Goal: Find contact information: Find contact information

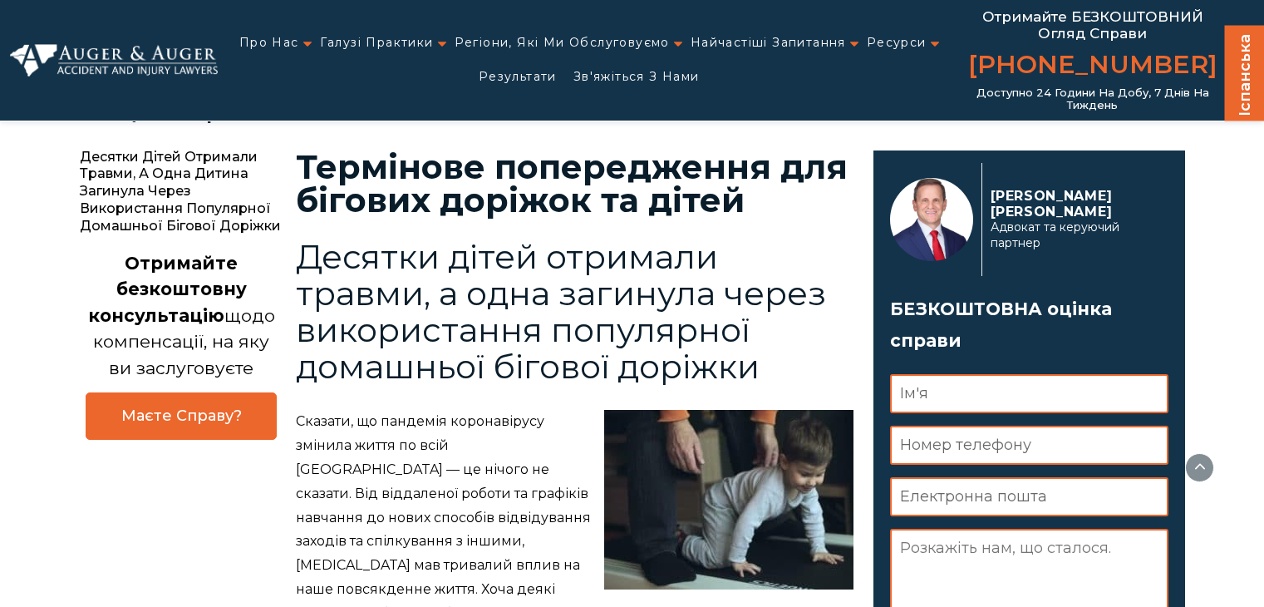
scroll to position [911, 0]
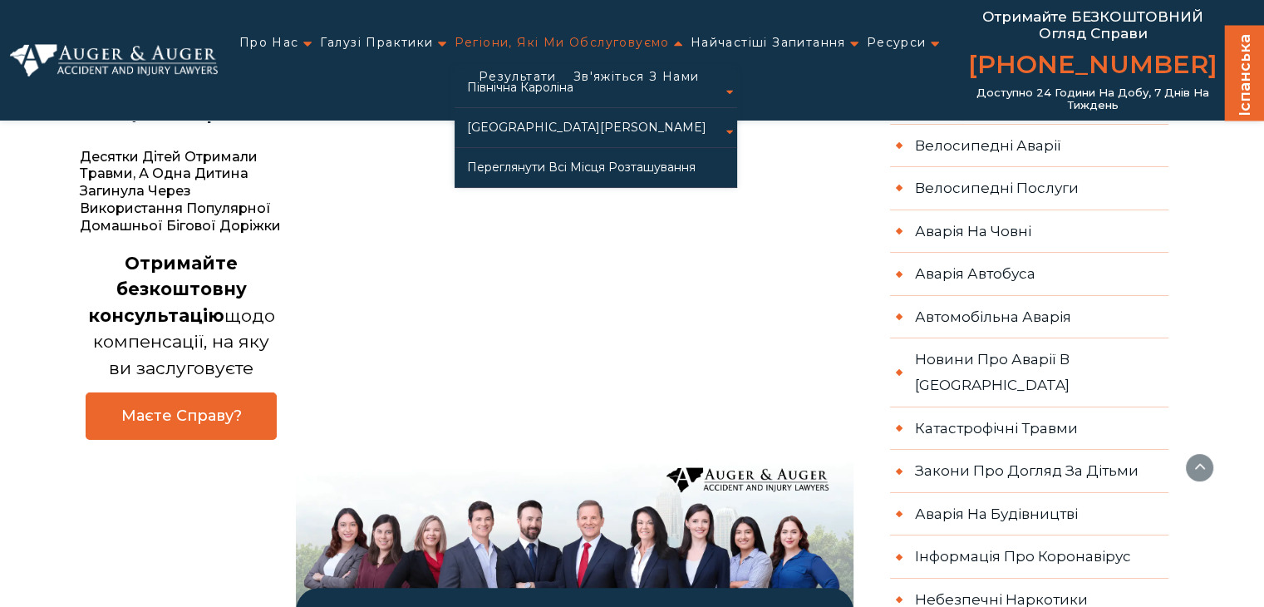
scroll to position [994, 0]
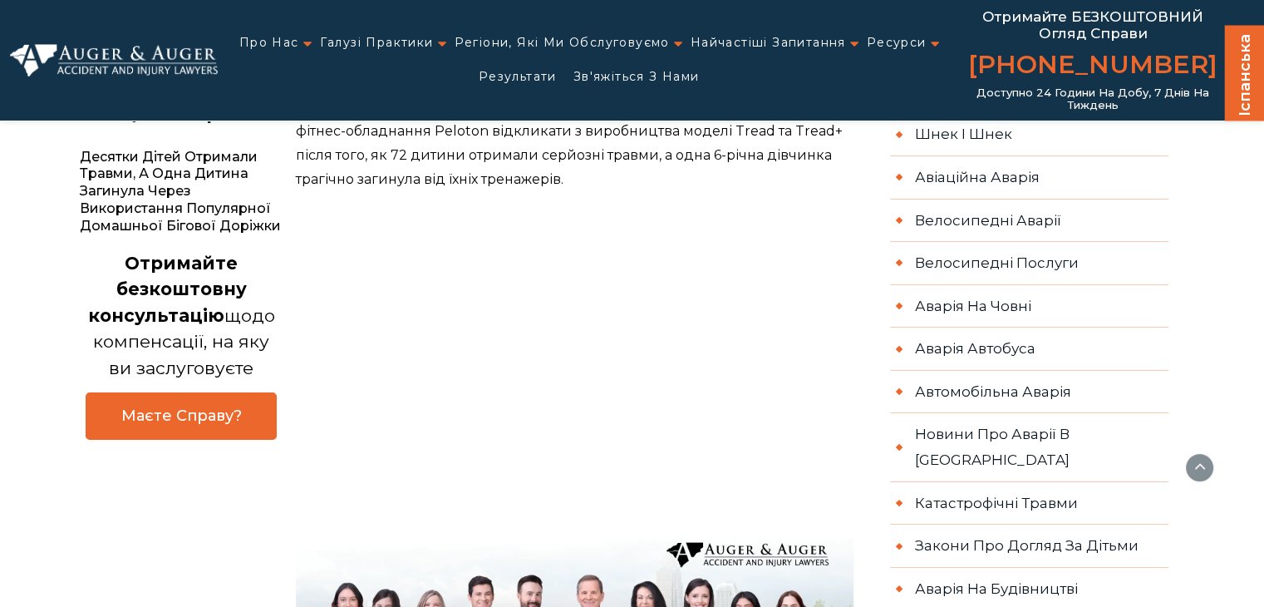
scroll to position [1077, 0]
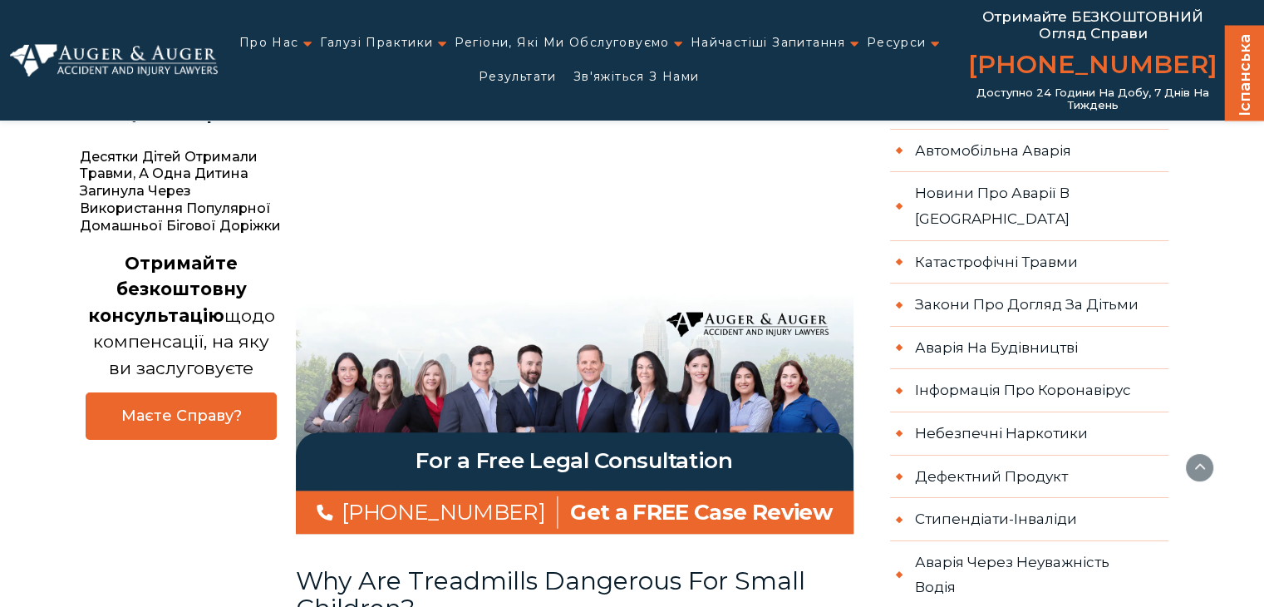
scroll to position [1160, 0]
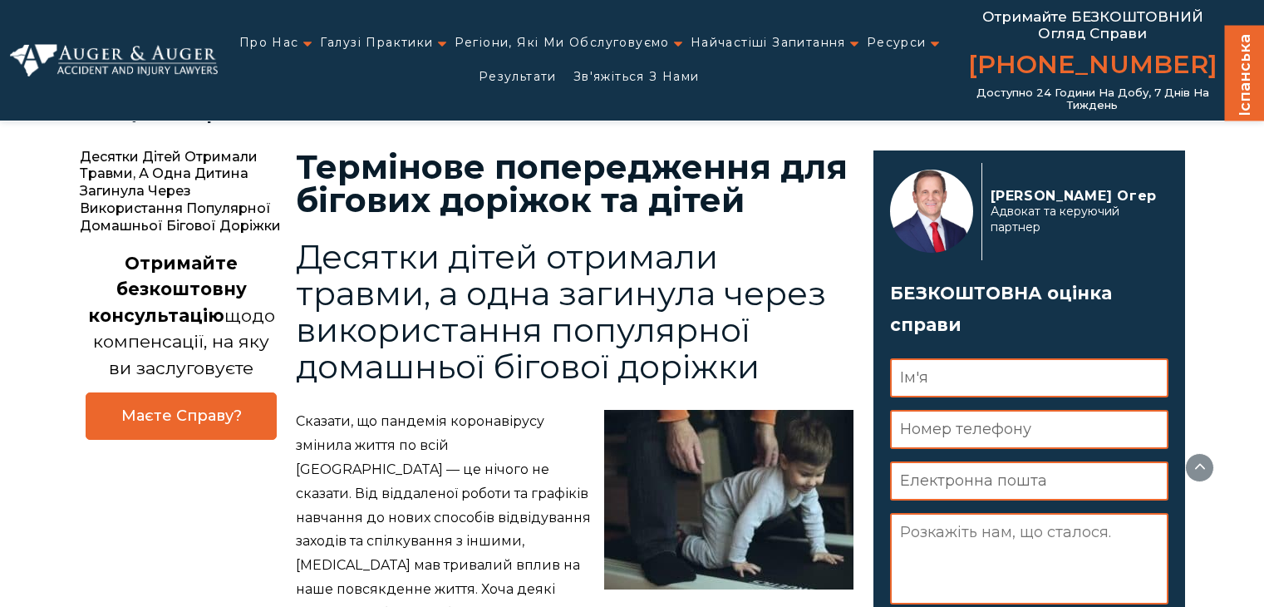
scroll to position [1077, 0]
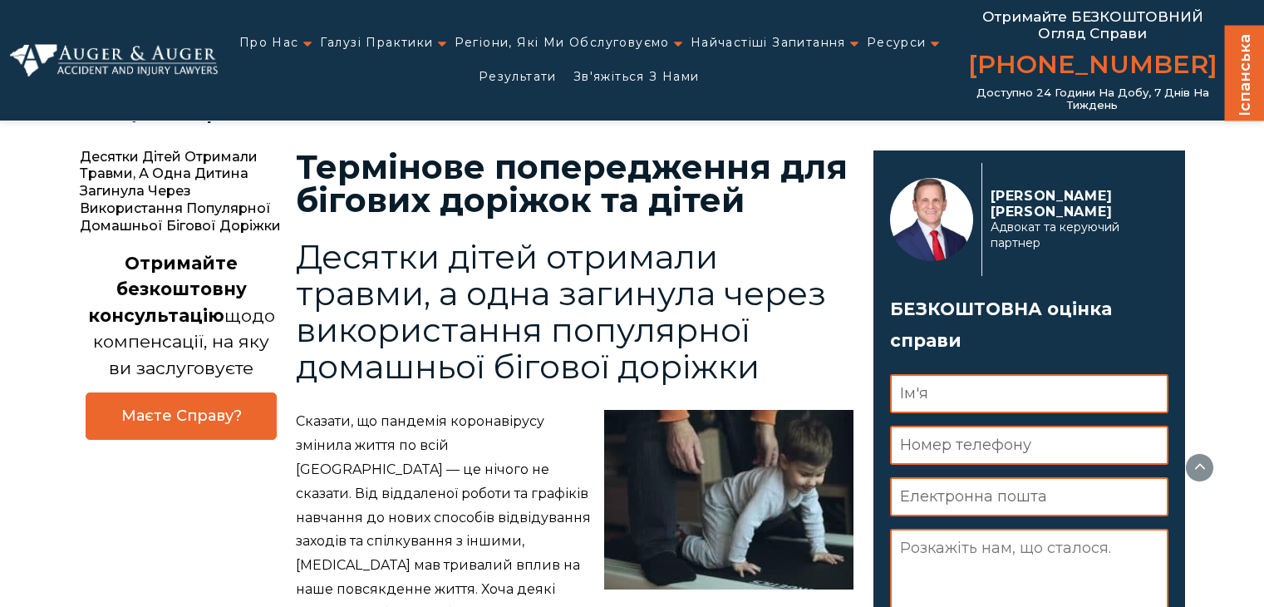
scroll to position [994, 0]
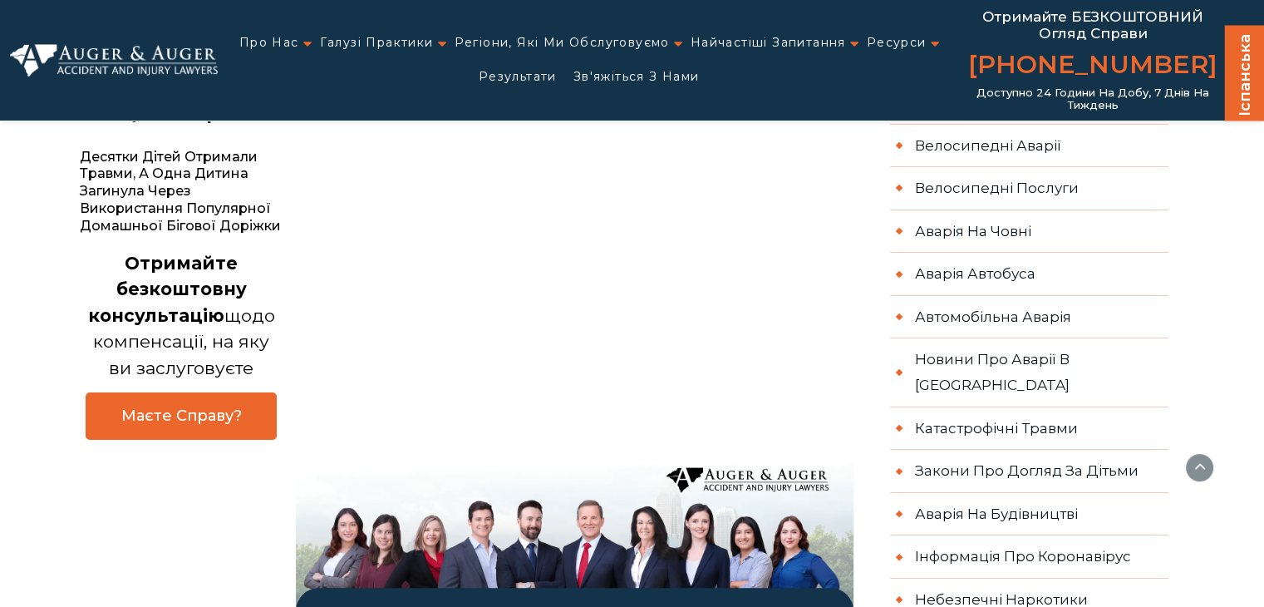
scroll to position [994, 0]
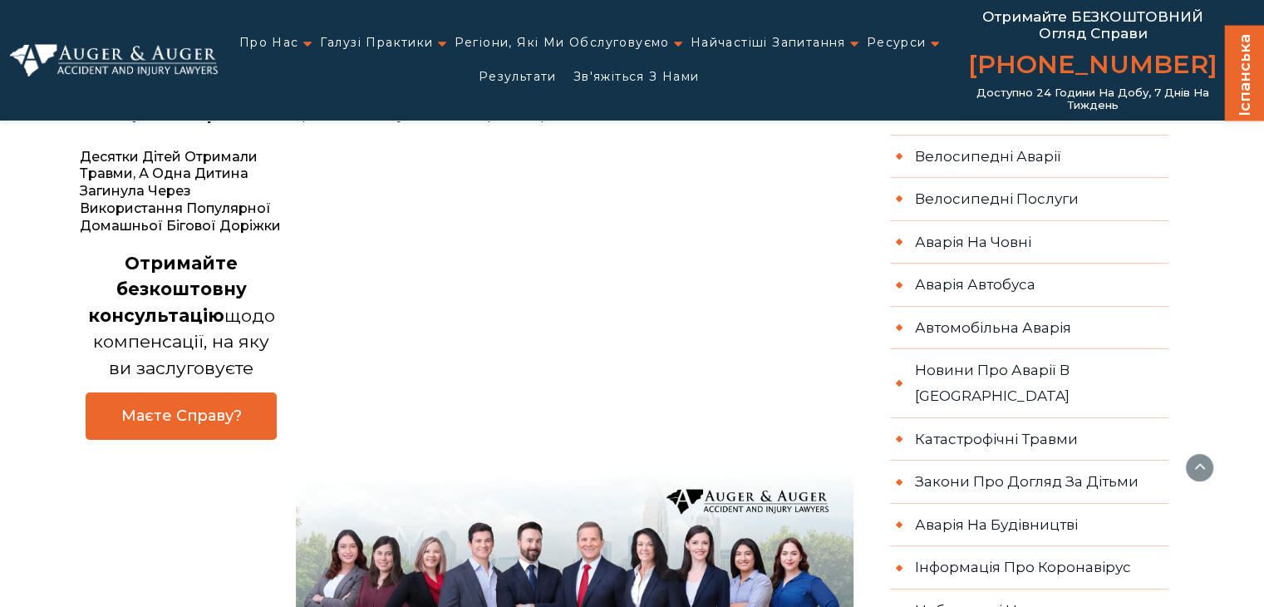
scroll to position [994, 0]
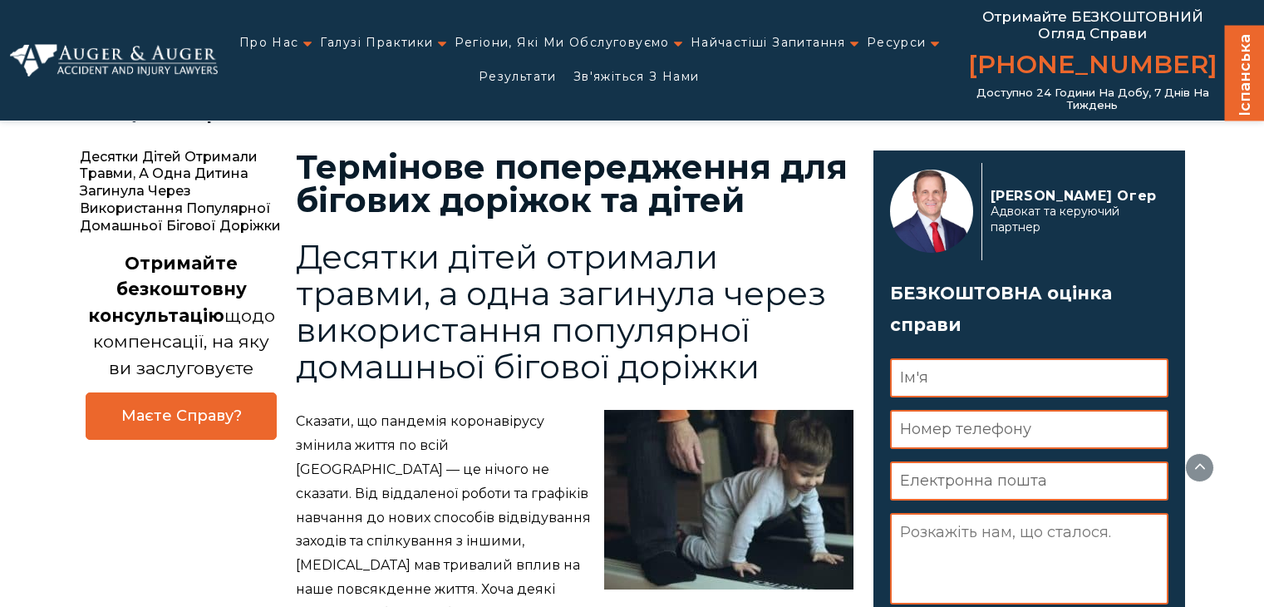
scroll to position [911, 0]
